Goal: Task Accomplishment & Management: Complete application form

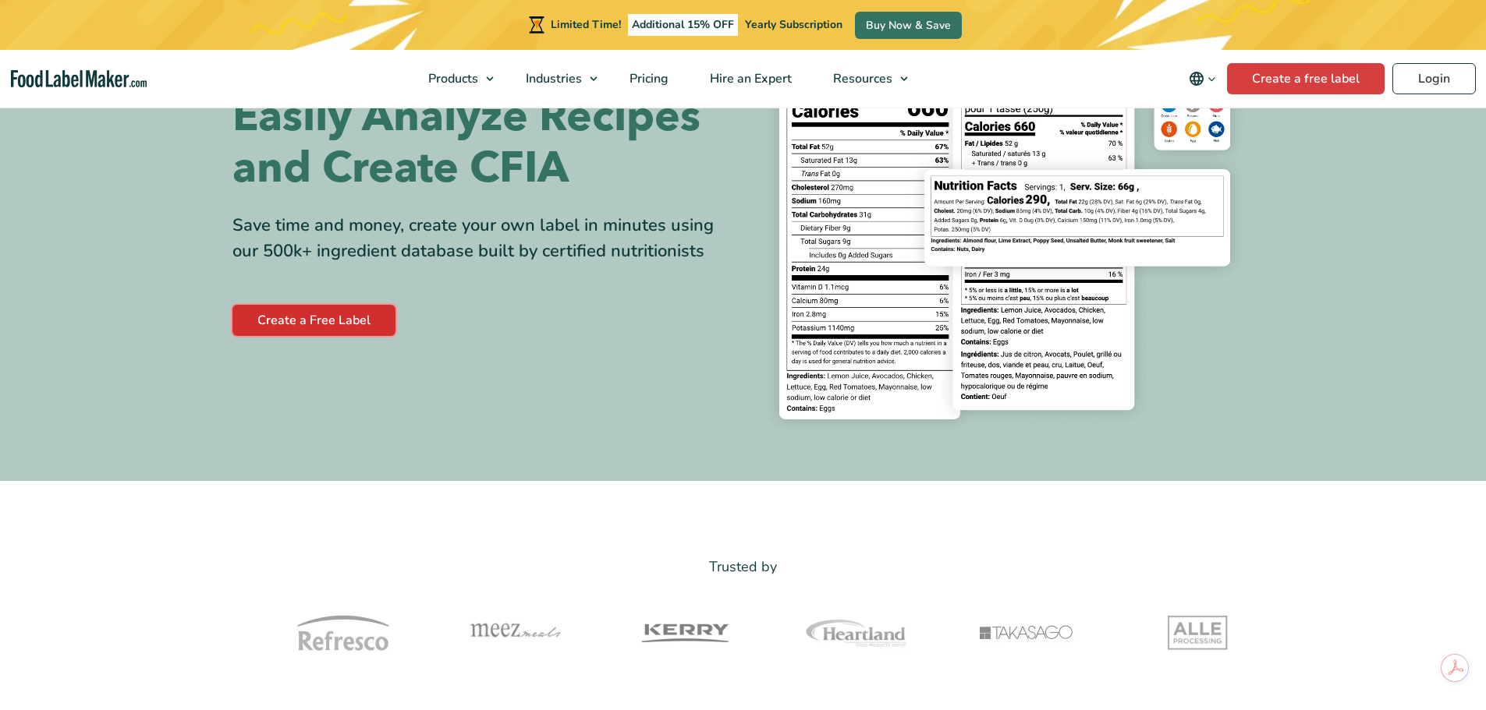
click at [353, 323] on link "Create a Free Label" at bounding box center [313, 320] width 163 height 31
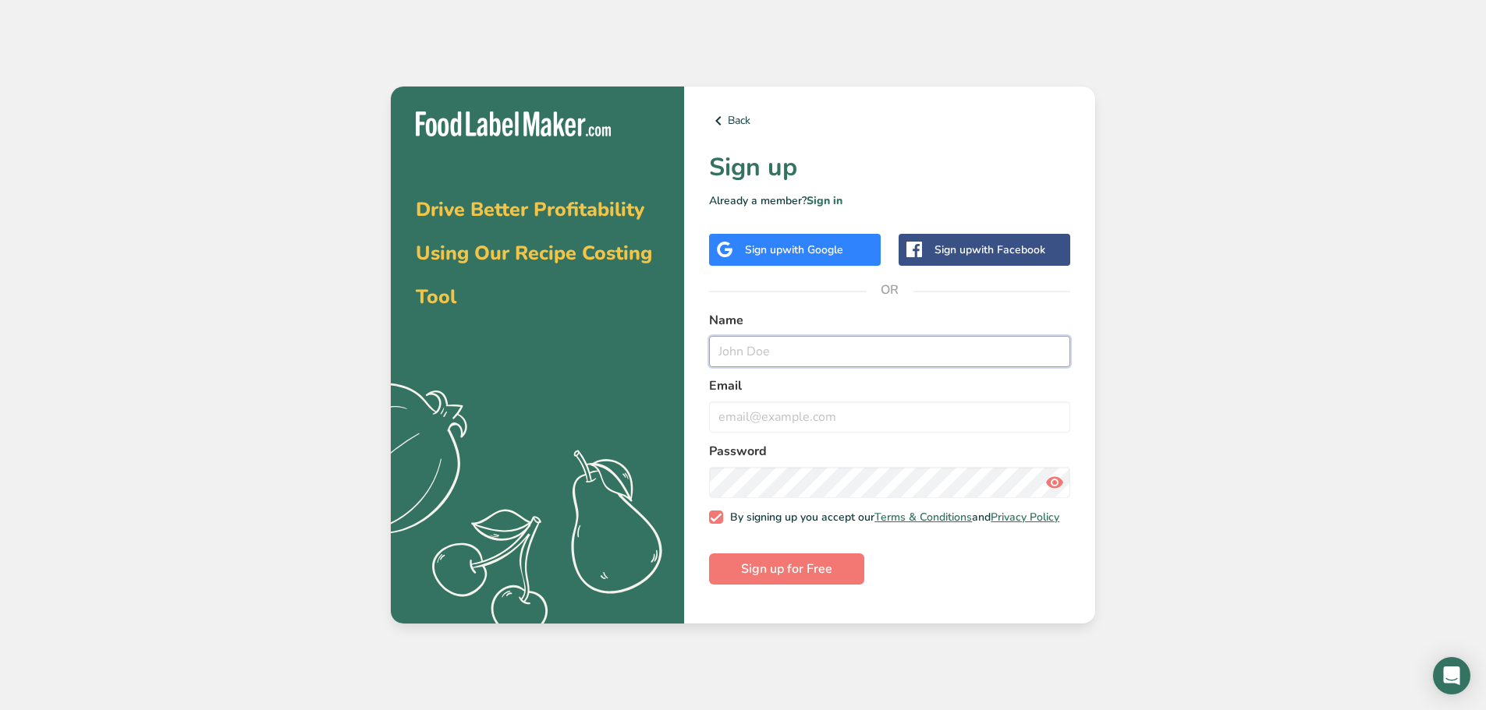
click at [792, 349] on input "text" at bounding box center [889, 351] width 361 height 31
click at [827, 246] on span "with Google" at bounding box center [812, 250] width 61 height 15
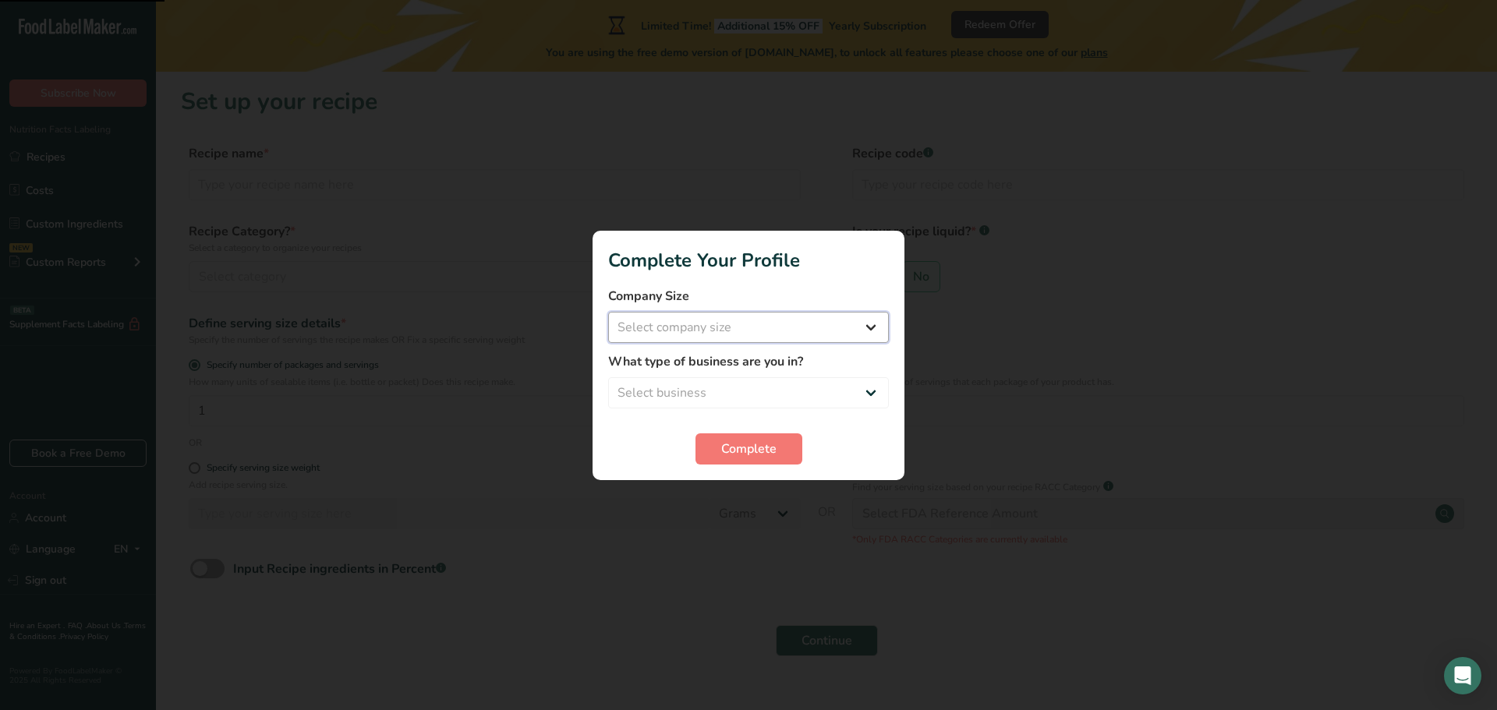
click at [863, 314] on select "Select company size Fewer than 10 Employees 10 to 50 Employees 51 to 500 Employ…" at bounding box center [748, 327] width 281 height 31
select select "1"
click at [608, 312] on select "Select company size Fewer than 10 Employees 10 to 50 Employees 51 to 500 Employ…" at bounding box center [748, 327] width 281 height 31
click at [773, 384] on select "Select business Packaged Food Manufacturer Restaurant & Cafe Bakery Meal Plans …" at bounding box center [748, 392] width 281 height 31
select select "8"
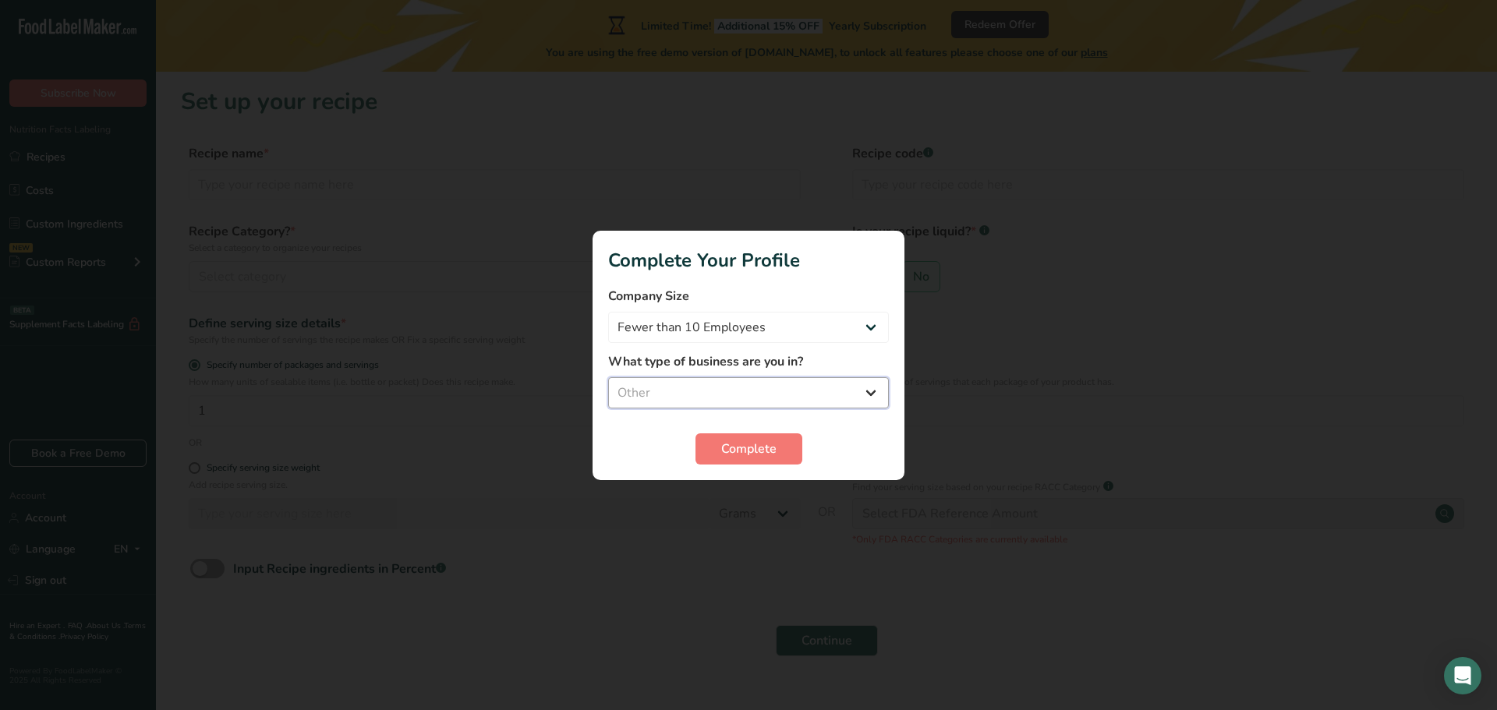
click at [608, 377] on select "Select business Packaged Food Manufacturer Restaurant & Cafe Bakery Meal Plans …" at bounding box center [748, 392] width 281 height 31
click at [750, 451] on span "Complete" at bounding box center [748, 449] width 55 height 19
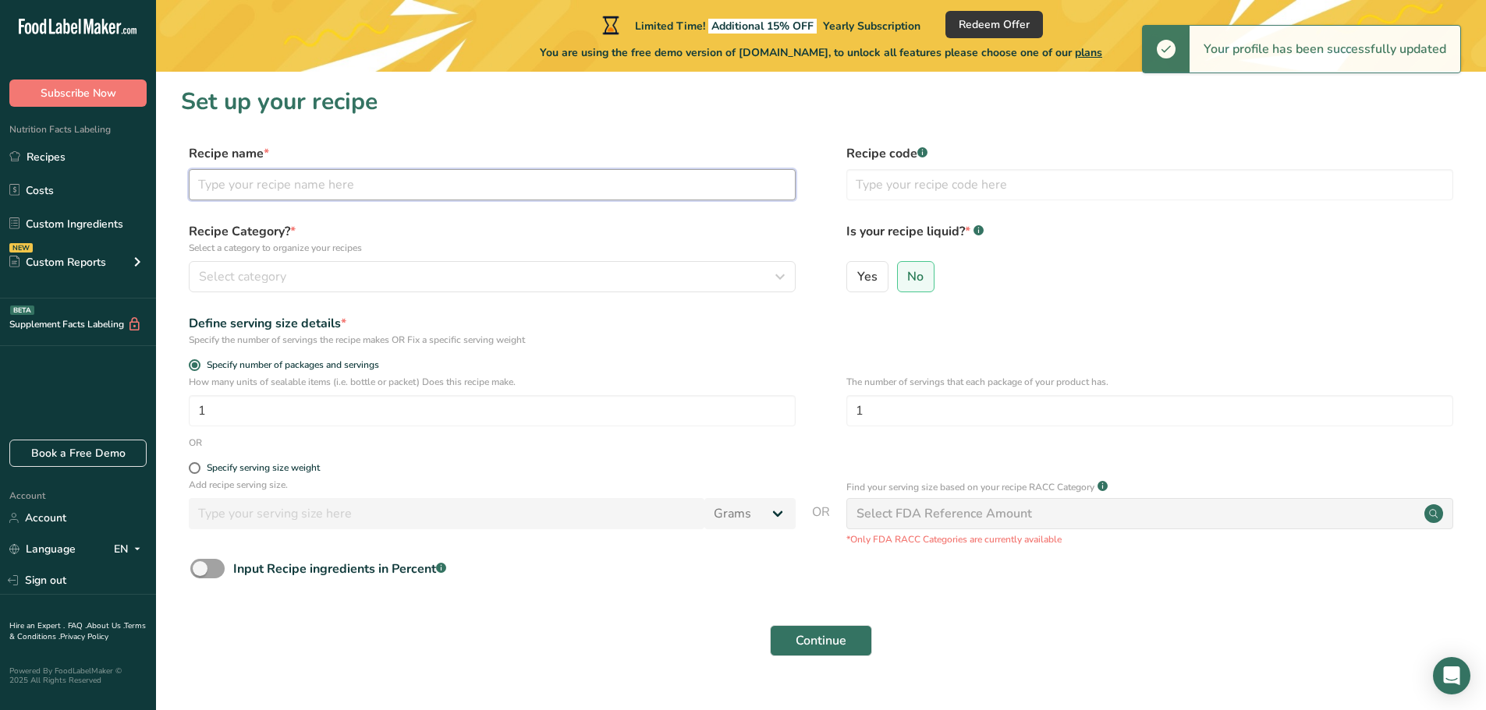
click at [313, 194] on input "text" at bounding box center [492, 184] width 607 height 31
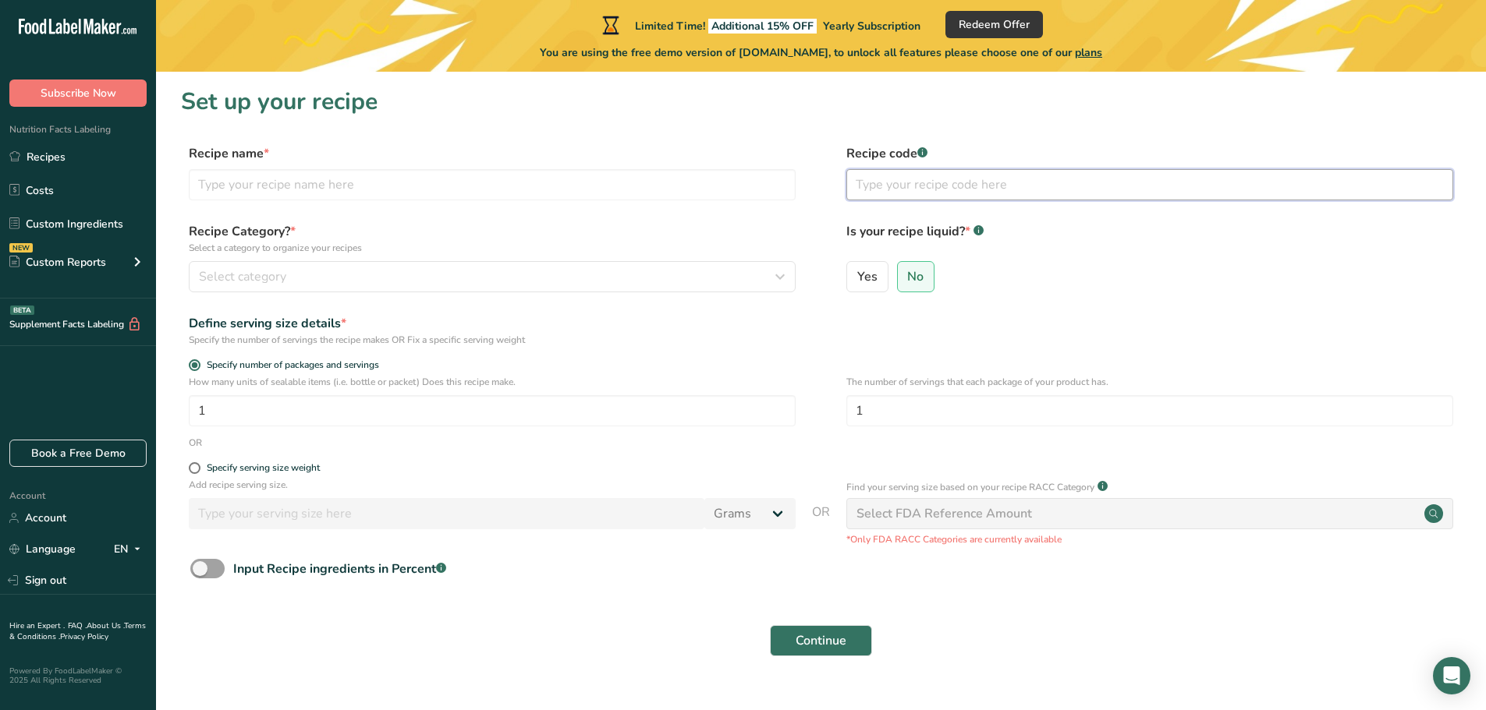
click at [889, 180] on input "text" at bounding box center [1149, 184] width 607 height 31
click at [492, 286] on button "Select category" at bounding box center [492, 276] width 607 height 31
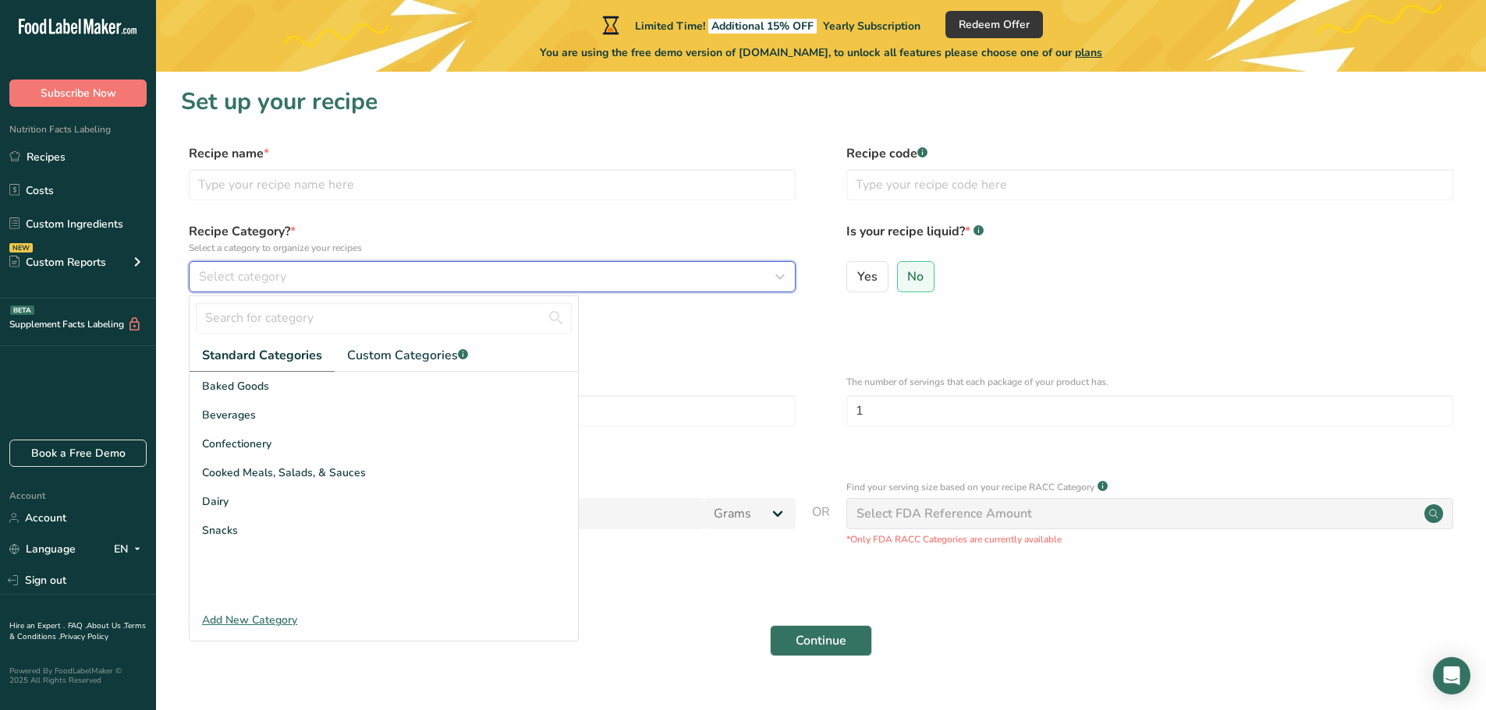
click at [497, 277] on div "Select category" at bounding box center [487, 277] width 577 height 19
